Goal: Find specific page/section: Find specific page/section

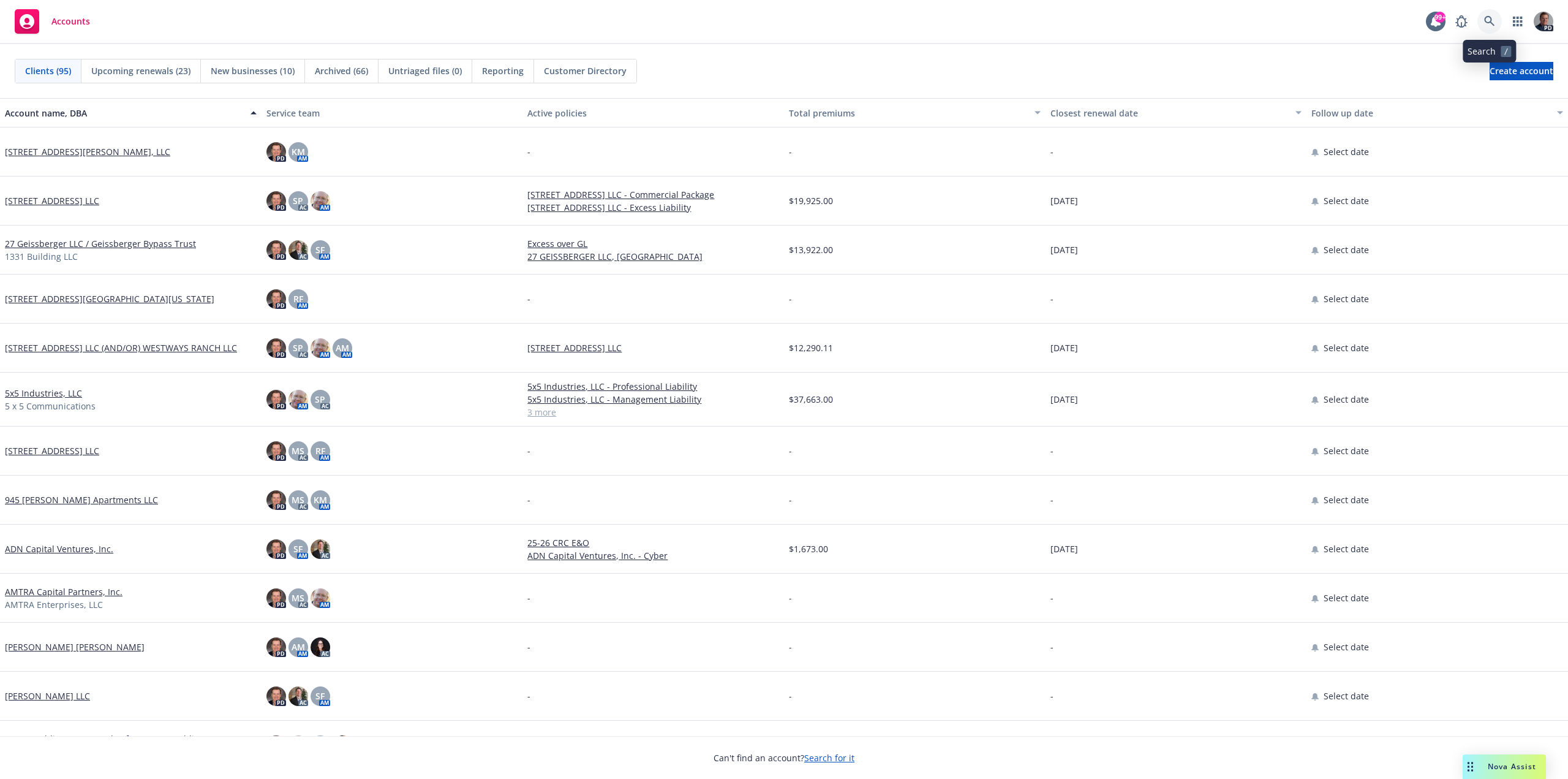
click at [1487, 16] on icon at bounding box center [1489, 21] width 11 height 11
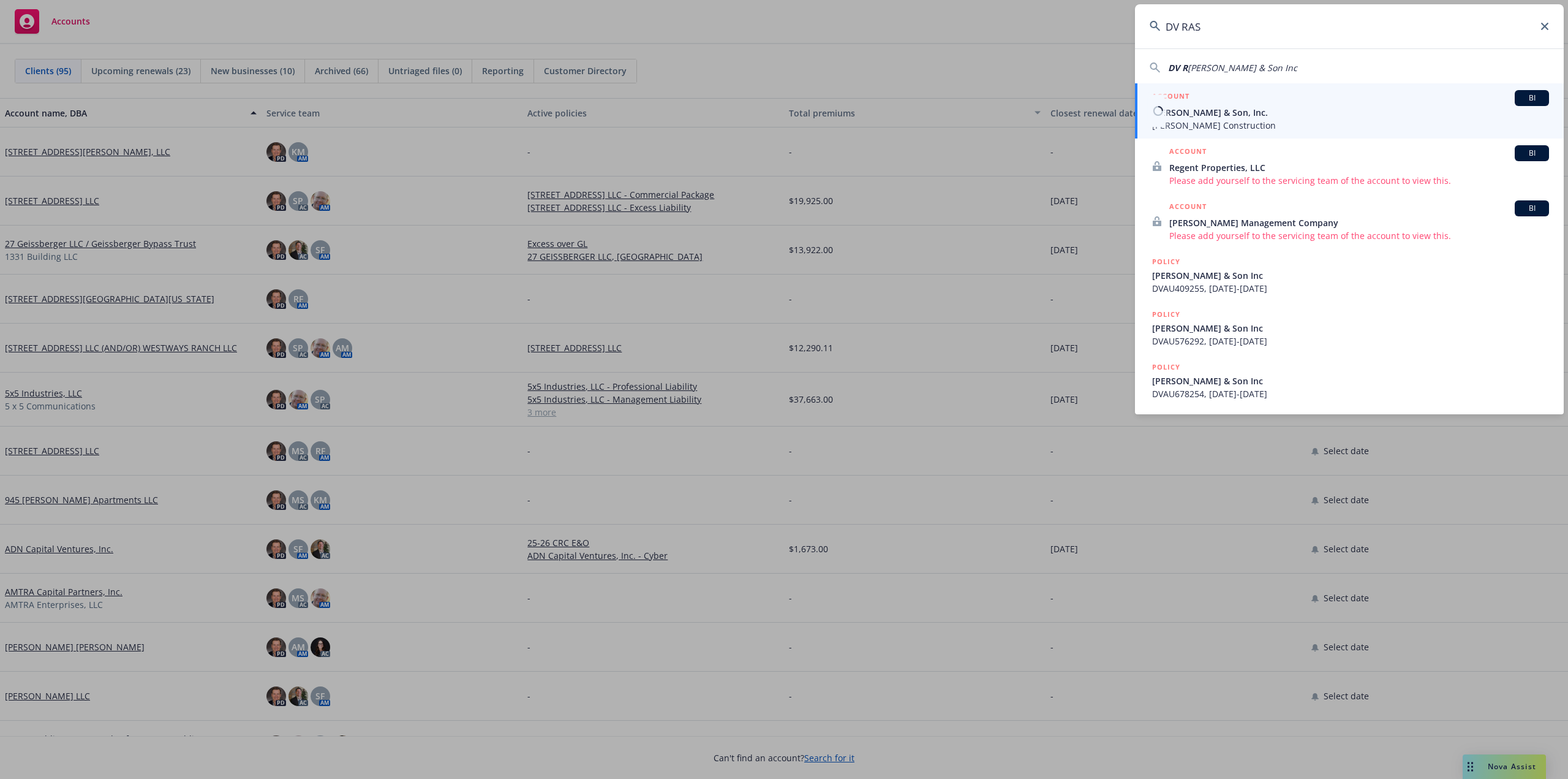
type input "DV RAS"
click at [1235, 113] on span "[PERSON_NAME] & Son, Inc." at bounding box center [1350, 112] width 397 height 13
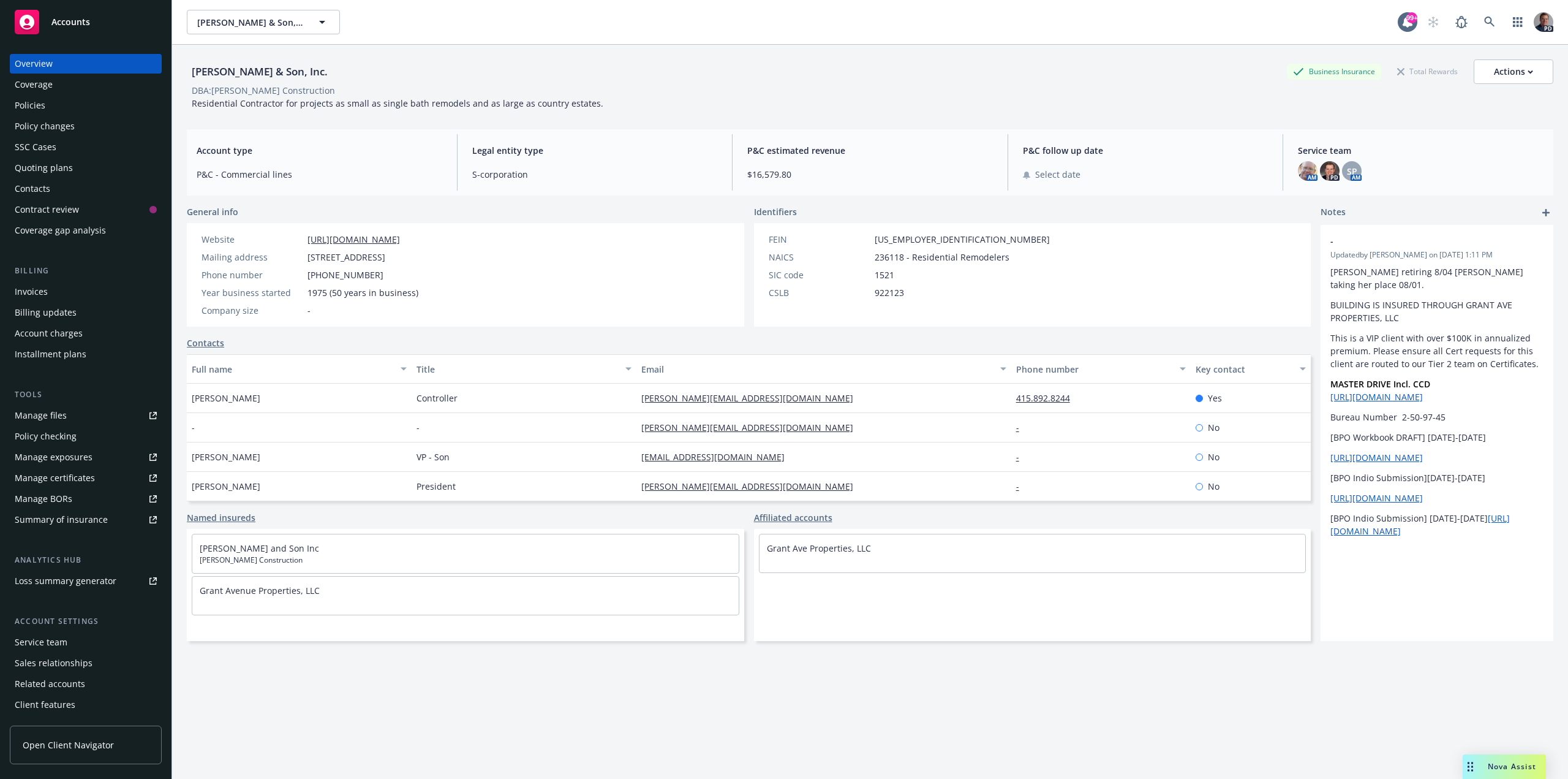
click at [53, 105] on div "Policies" at bounding box center [86, 105] width 142 height 19
